Goal: Entertainment & Leisure: Consume media (video, audio)

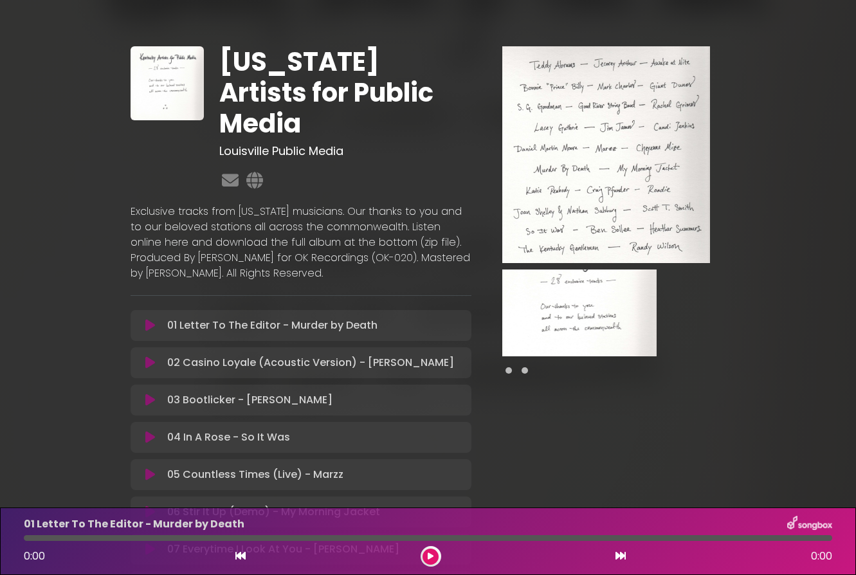
click at [150, 319] on icon at bounding box center [150, 325] width 10 height 13
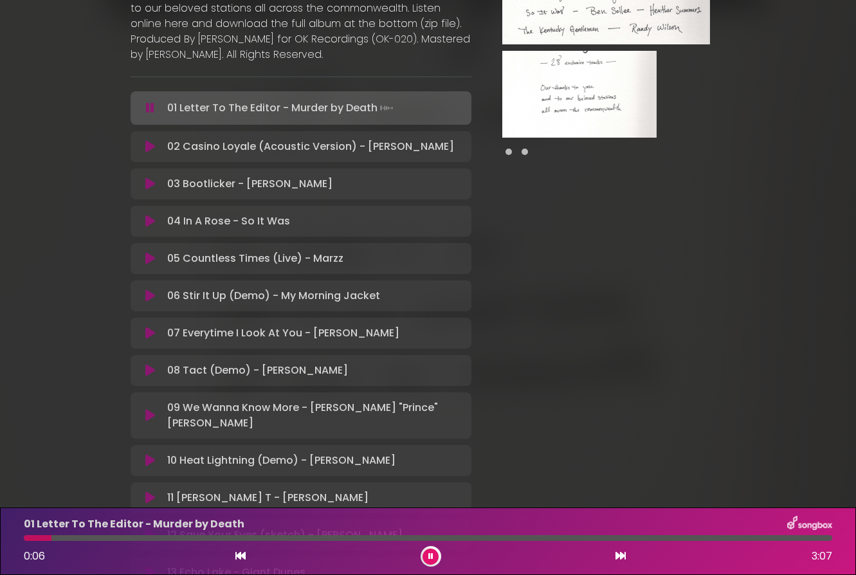
scroll to position [221, 0]
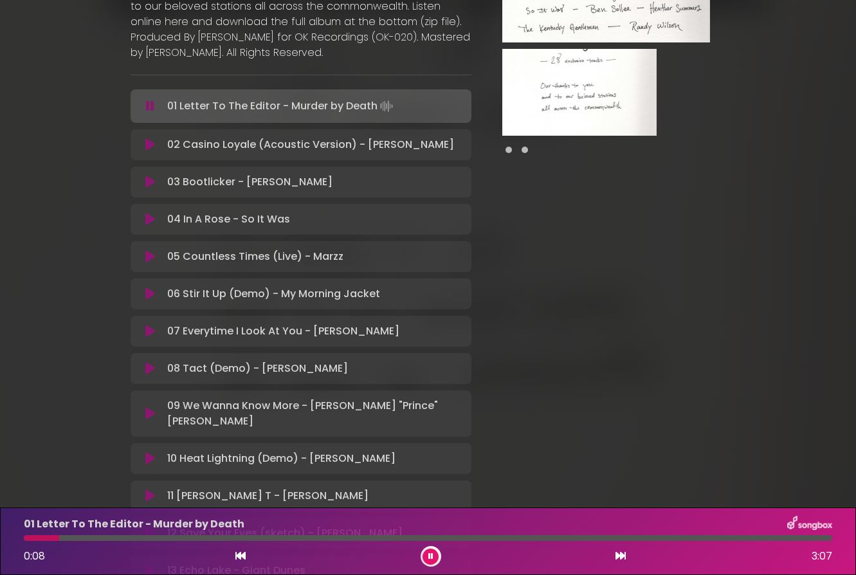
click at [318, 286] on p "06 Stir It Up (Demo) - My Morning Jacket Loading Track..." at bounding box center [273, 293] width 213 height 15
click at [319, 286] on p "06 Stir It Up (Demo) - My Morning Jacket Loading Track..." at bounding box center [273, 293] width 213 height 15
click at [150, 287] on icon at bounding box center [150, 293] width 10 height 13
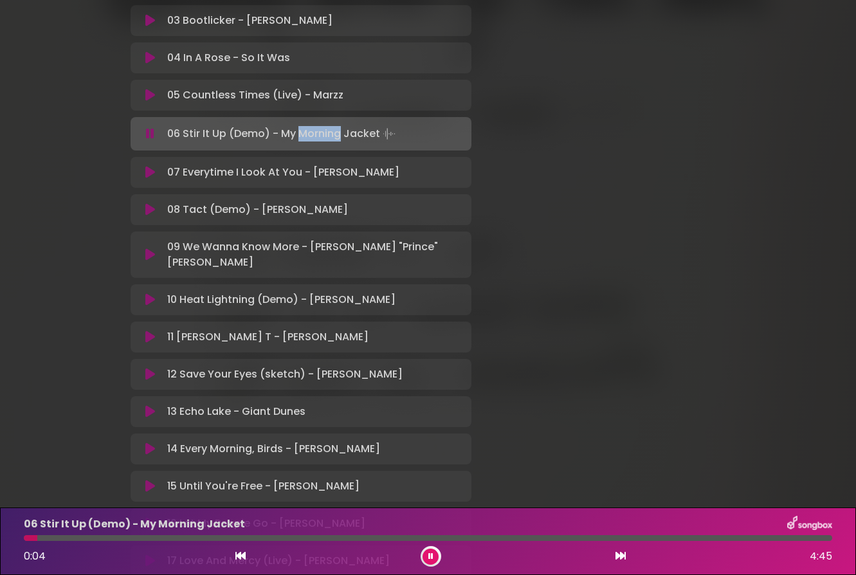
scroll to position [380, 0]
click at [152, 203] on icon at bounding box center [150, 209] width 10 height 13
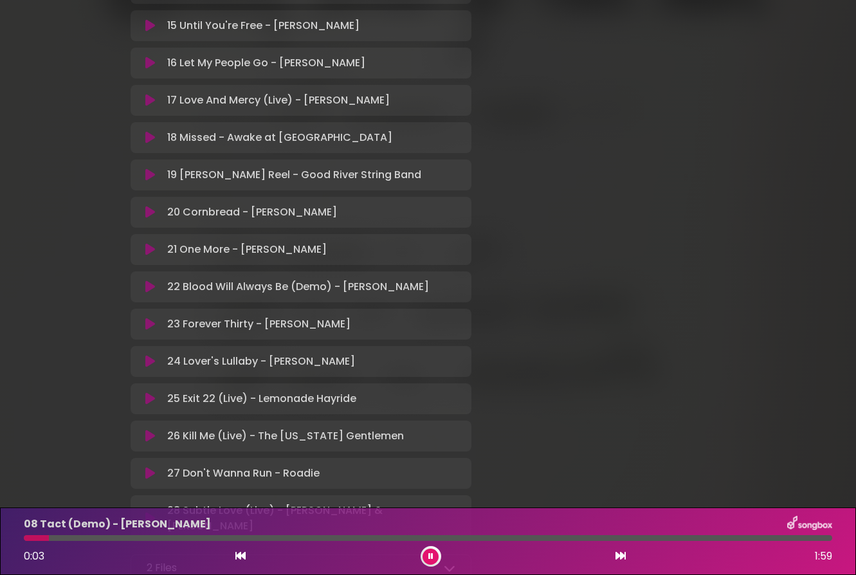
scroll to position [934, 0]
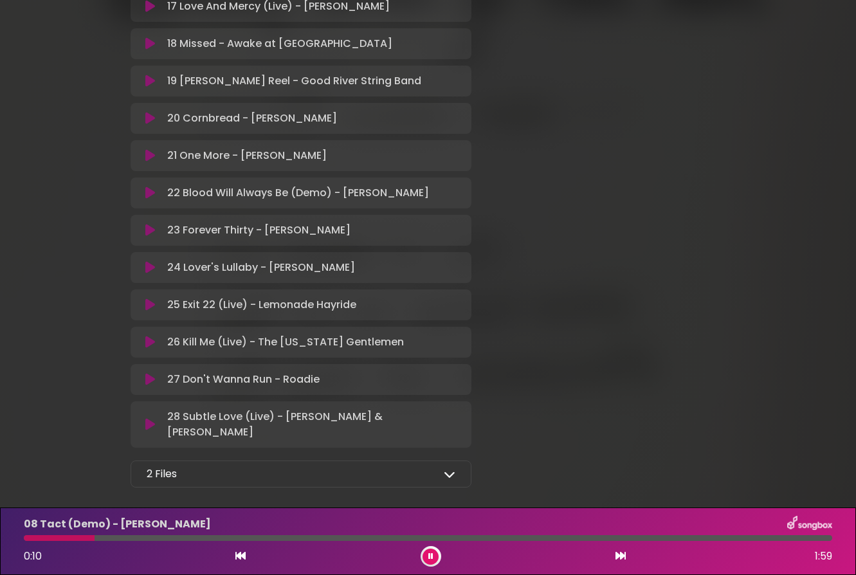
click at [153, 336] on icon at bounding box center [150, 342] width 10 height 13
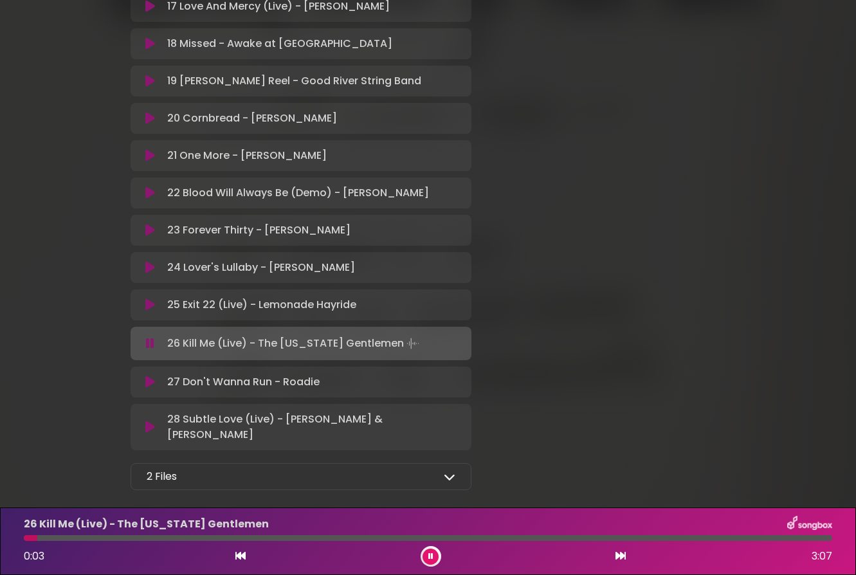
click at [448, 471] on icon at bounding box center [450, 477] width 12 height 12
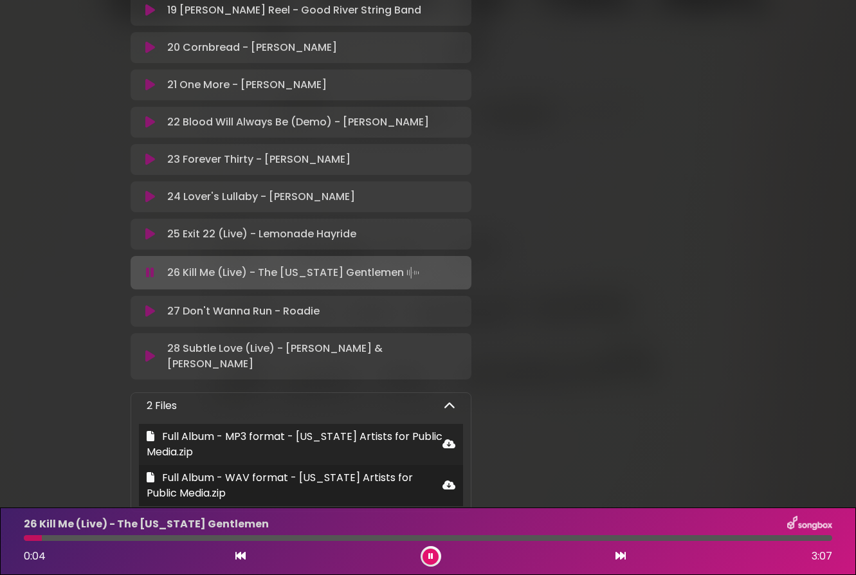
scroll to position [1026, 0]
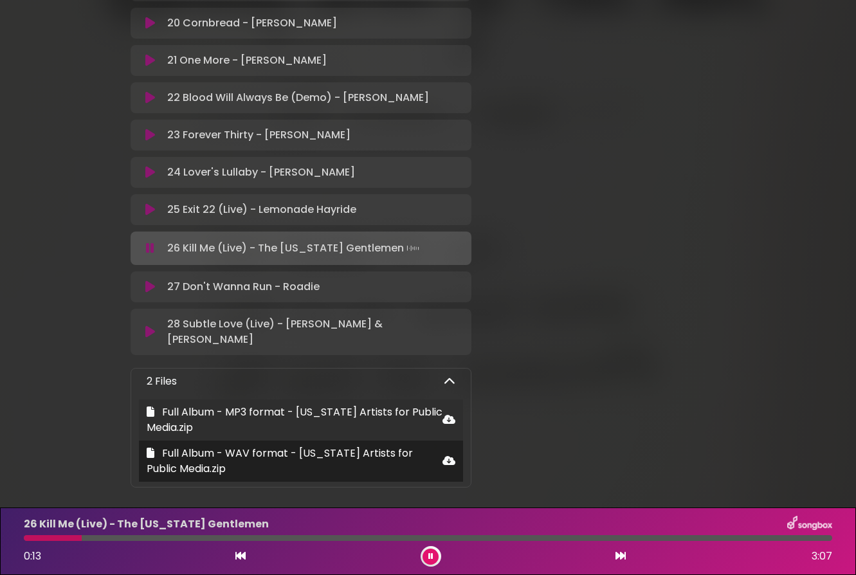
click at [448, 414] on icon at bounding box center [448, 419] width 13 height 10
